Goal: Task Accomplishment & Management: Manage account settings

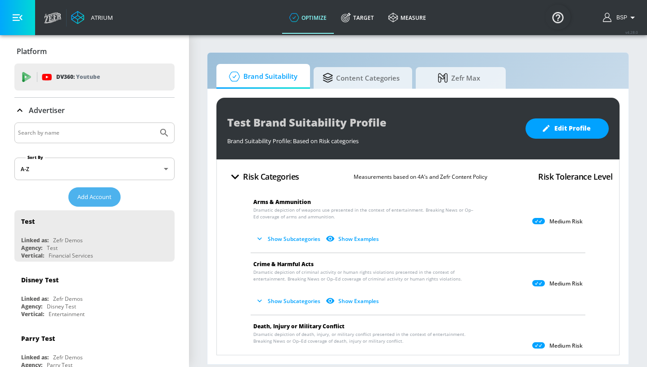
click at [101, 199] on span "Add Account" at bounding box center [94, 197] width 34 height 10
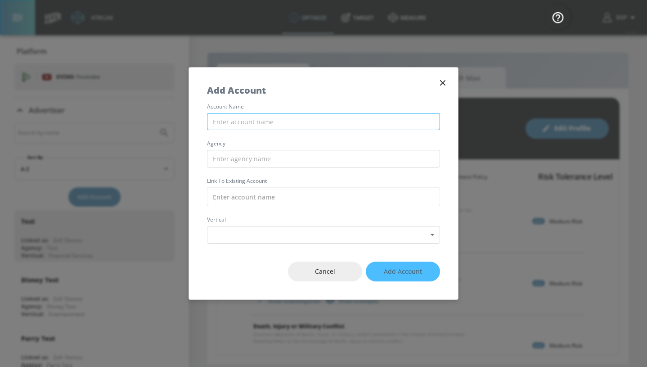
click at [253, 122] on input "text" at bounding box center [323, 122] width 233 height 18
type input "M"
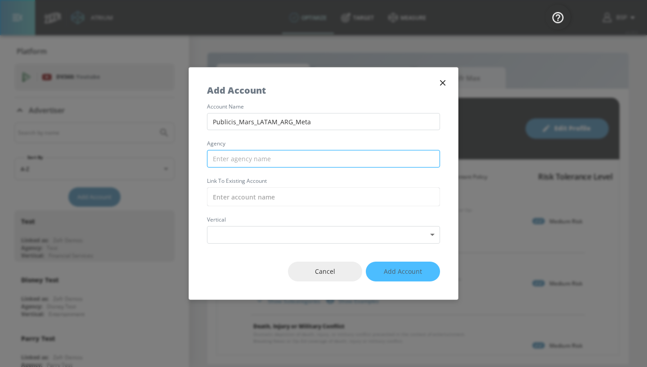
type input "Publicis_Mars_LATAM_ARG_Meta"
click at [269, 161] on input "text" at bounding box center [323, 159] width 233 height 18
type input "p"
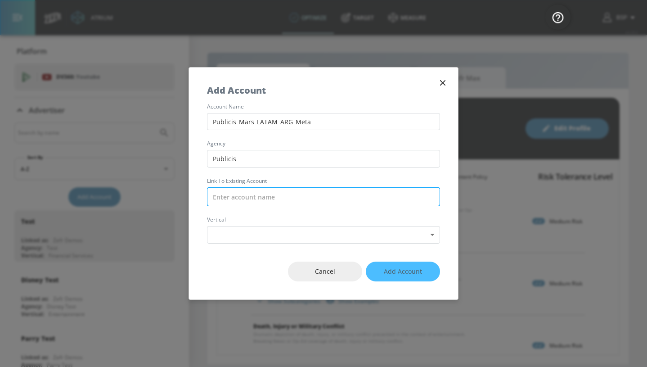
type input "Publicis"
click at [288, 195] on input "text" at bounding box center [323, 196] width 233 height 19
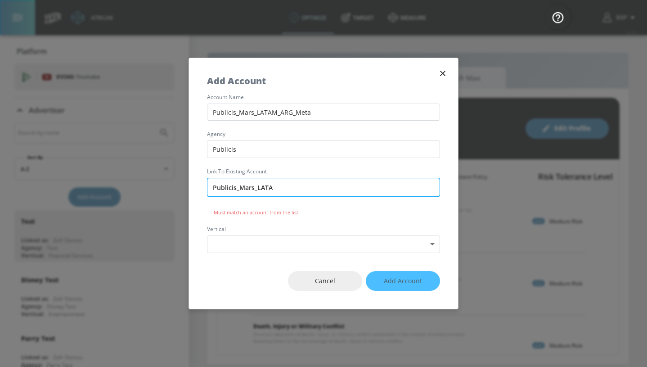
type input "Publicis_Mars_LATAM"
type input "Publicis_Mars_LATA"
click at [341, 283] on span "Cancel" at bounding box center [325, 280] width 38 height 11
